Goal: Information Seeking & Learning: Compare options

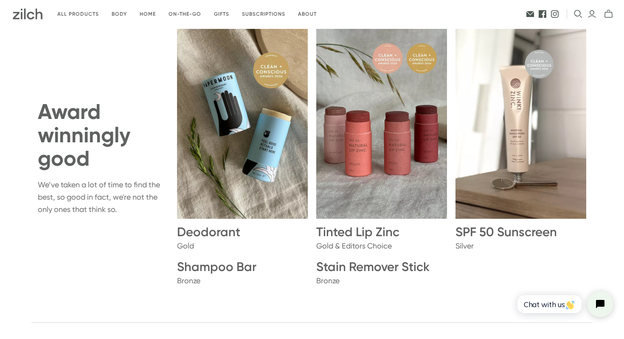
scroll to position [748, 0]
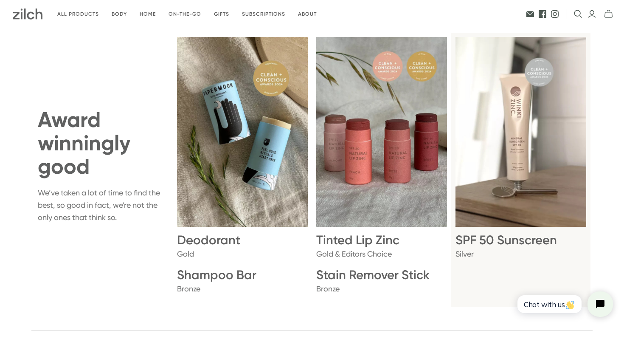
click at [532, 173] on img at bounding box center [521, 132] width 131 height 190
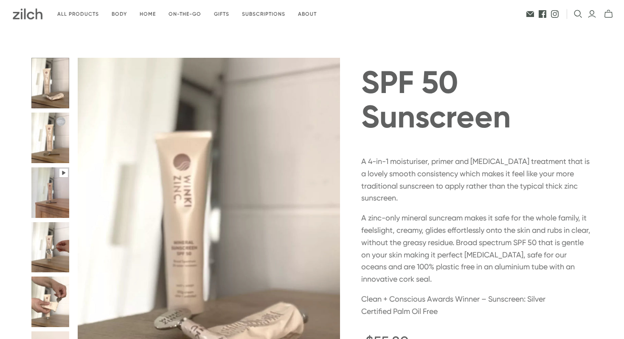
radio input "true"
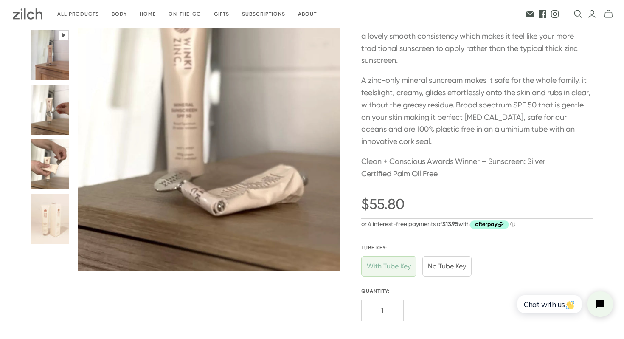
scroll to position [134, 0]
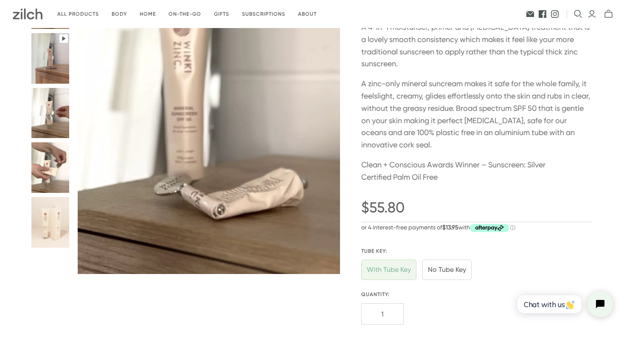
click at [41, 174] on button "SPF 50 Sunscreen thumbnail" at bounding box center [50, 167] width 38 height 51
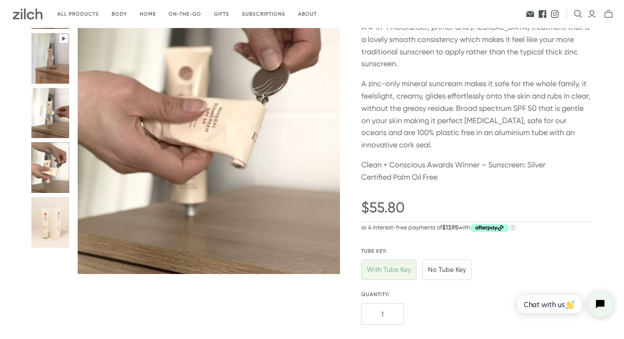
click at [47, 130] on button "SPF 50 Sunscreen thumbnail" at bounding box center [50, 113] width 38 height 51
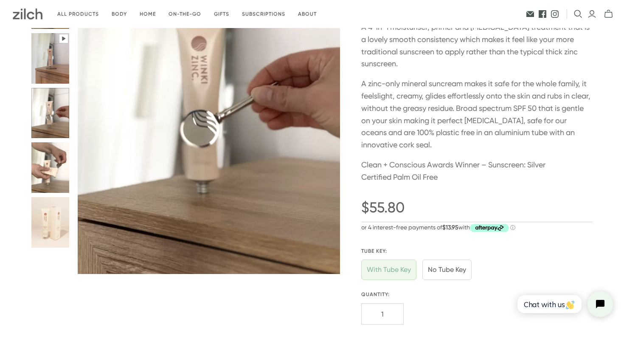
click at [57, 63] on button "SPF 50 Sunscreen thumbnail" at bounding box center [50, 58] width 38 height 51
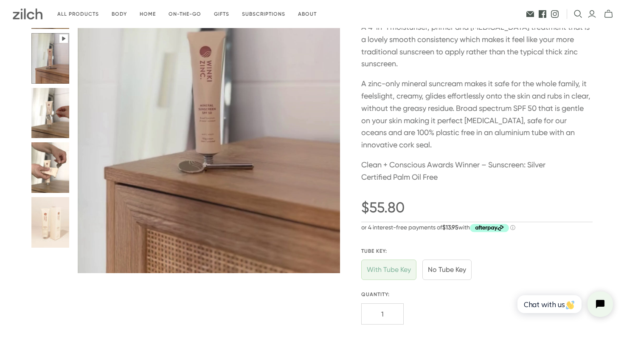
scroll to position [69, 0]
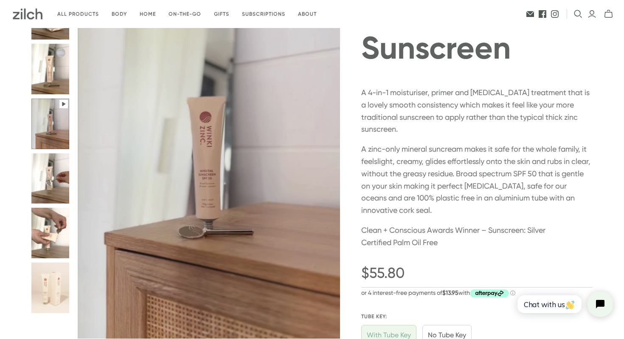
type input "25.37"
click at [47, 288] on button "SPF 50 Sunscreen thumbnail" at bounding box center [50, 287] width 38 height 51
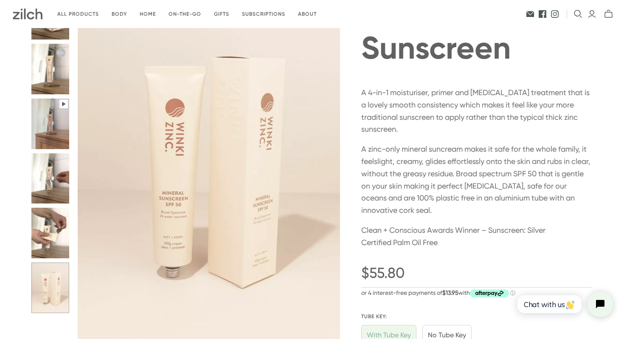
click at [55, 237] on button "SPF 50 Sunscreen thumbnail" at bounding box center [50, 233] width 38 height 51
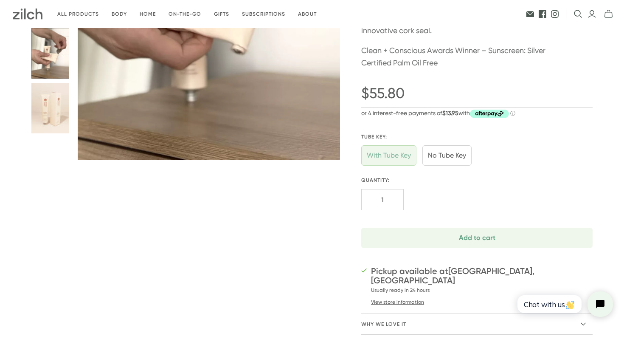
scroll to position [265, 0]
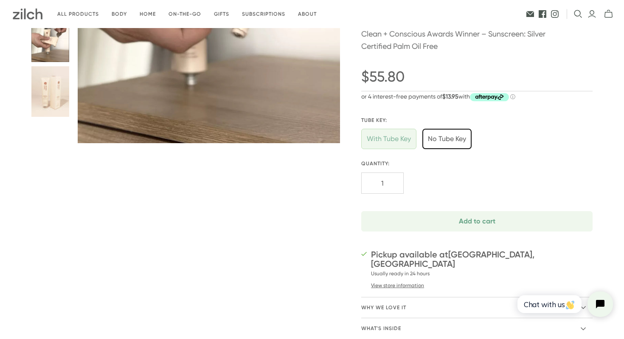
click at [453, 138] on input "No Tube Key" at bounding box center [447, 139] width 49 height 20
radio input "true"
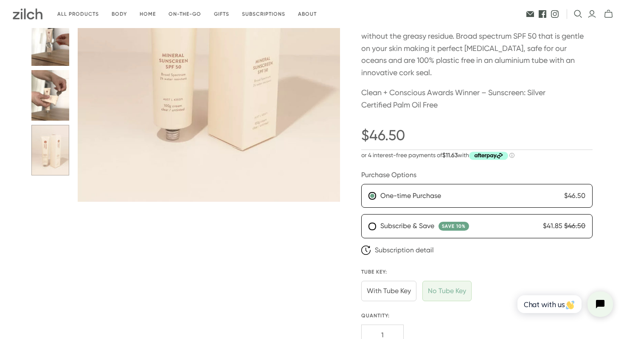
scroll to position [198, 0]
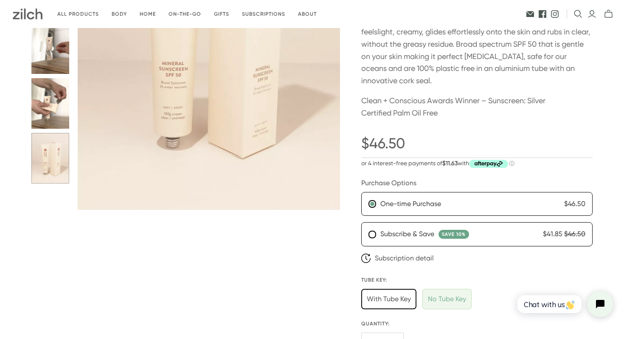
click at [391, 295] on input "With Tube Key" at bounding box center [388, 299] width 55 height 20
radio input "true"
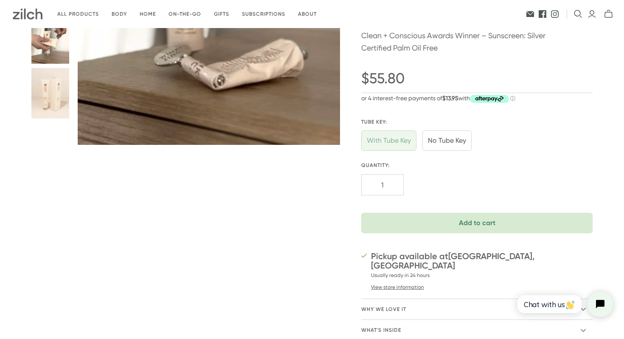
scroll to position [264, 0]
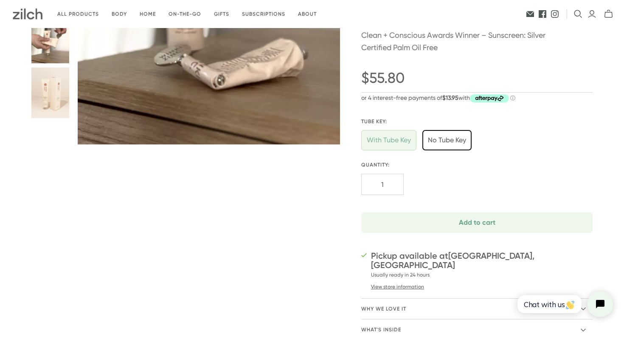
click at [441, 133] on input "No Tube Key" at bounding box center [447, 140] width 49 height 20
radio input "true"
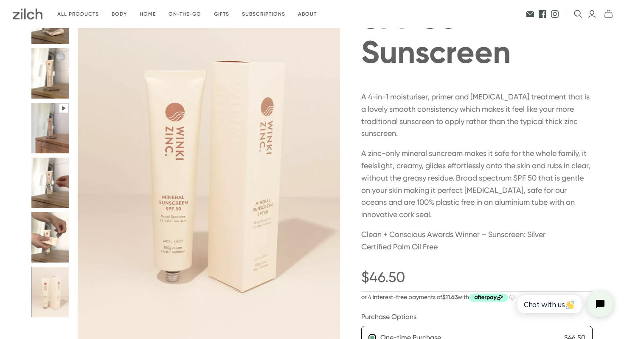
scroll to position [69, 0]
